Goal: Transaction & Acquisition: Purchase product/service

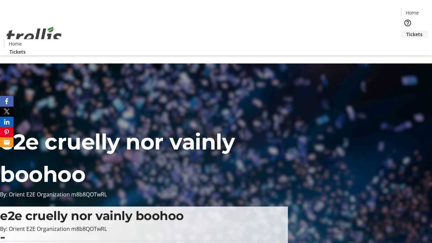
click at [406, 31] on span "Tickets" at bounding box center [414, 34] width 16 height 7
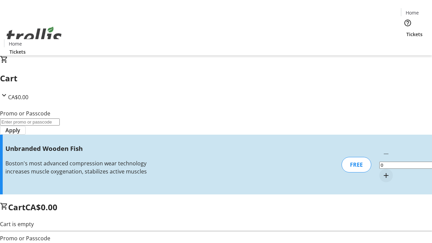
click at [382, 171] on mat-icon "Increment by one" at bounding box center [386, 175] width 8 height 8
type input "1"
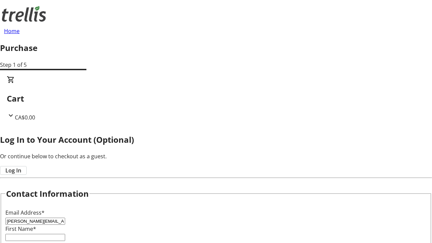
type input "[PERSON_NAME][EMAIL_ADDRESS][DOMAIN_NAME]"
type input "[PERSON_NAME]"
type input "Kovacek"
